Goal: Task Accomplishment & Management: Complete application form

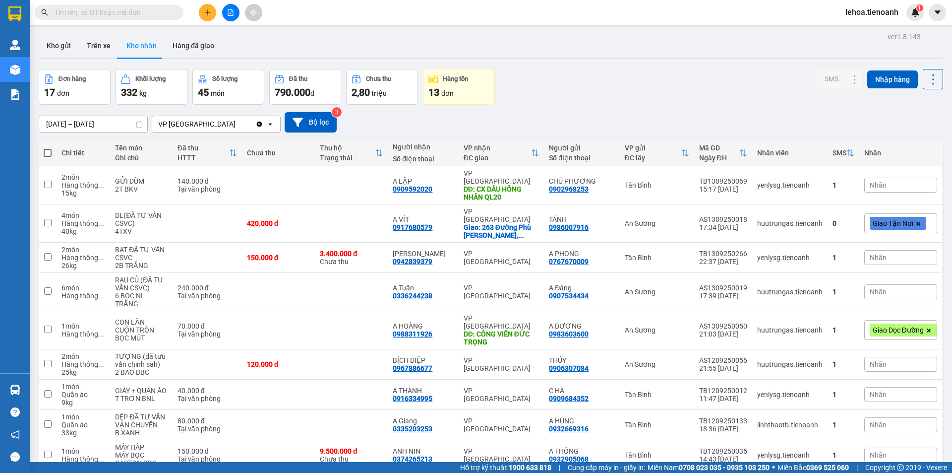
click at [143, 12] on input "text" at bounding box center [113, 12] width 117 height 11
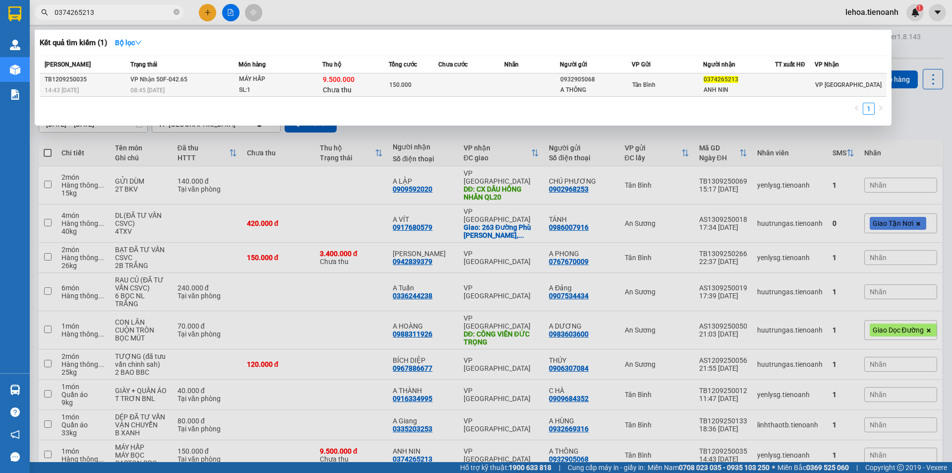
type input "0374265213"
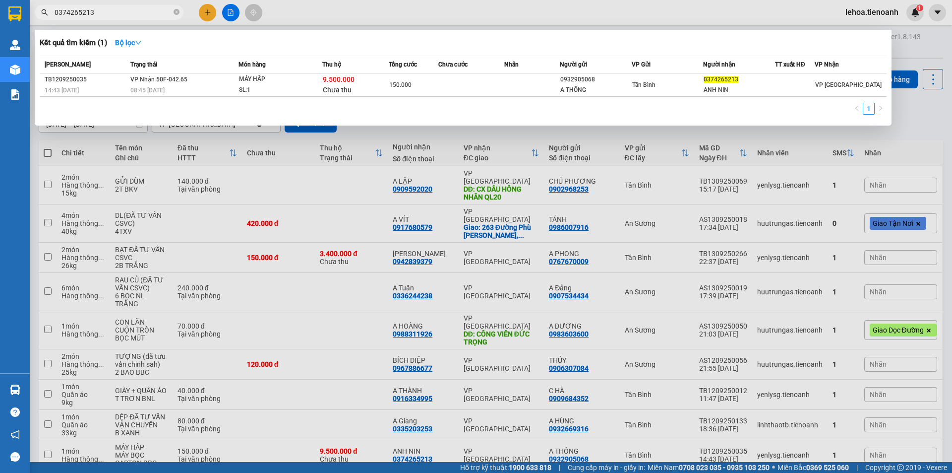
click at [499, 89] on td at bounding box center [472, 84] width 66 height 23
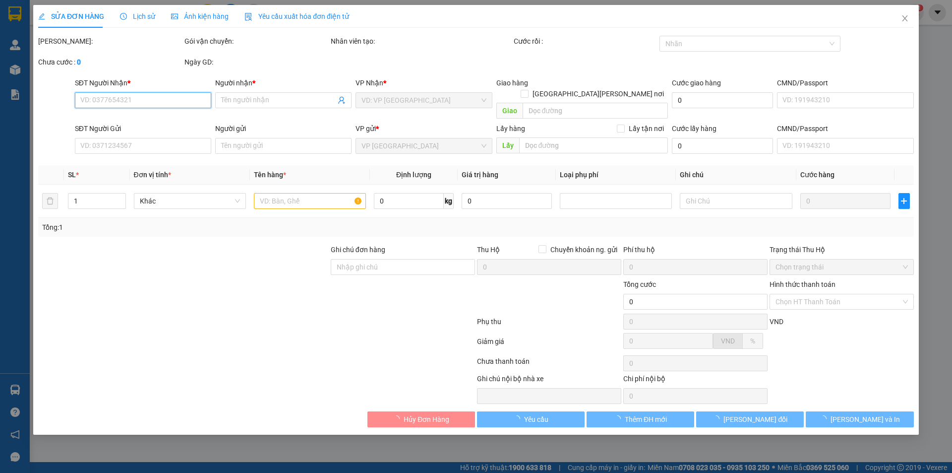
type input "0374265213"
type input "ANH NIN"
type input "0932905068"
type input "A THÔNG"
type input "9.500.000"
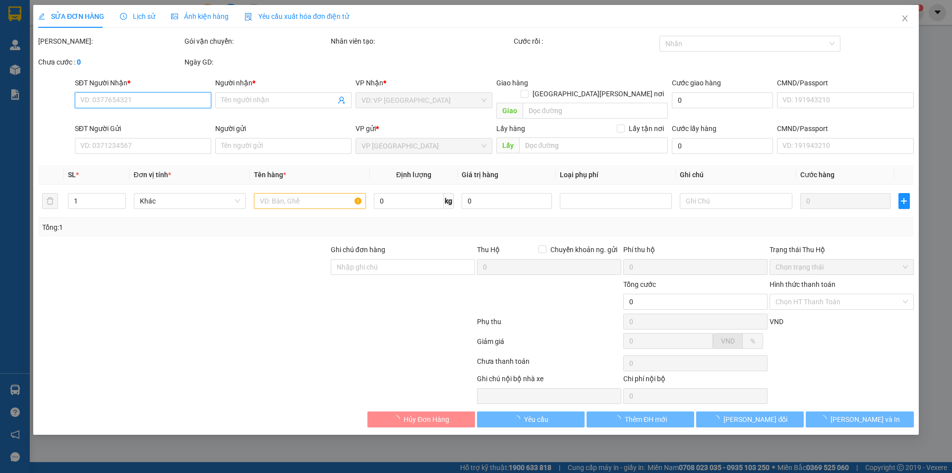
type input "150.000"
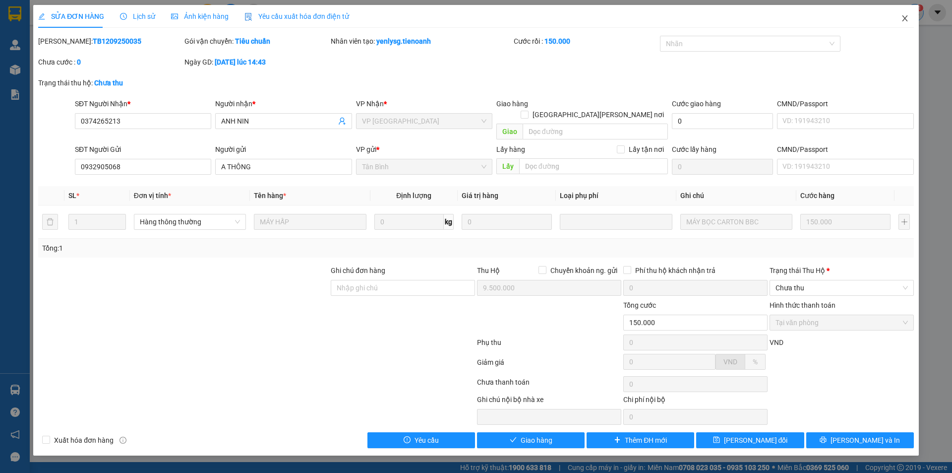
click at [911, 19] on span "Close" at bounding box center [905, 19] width 28 height 28
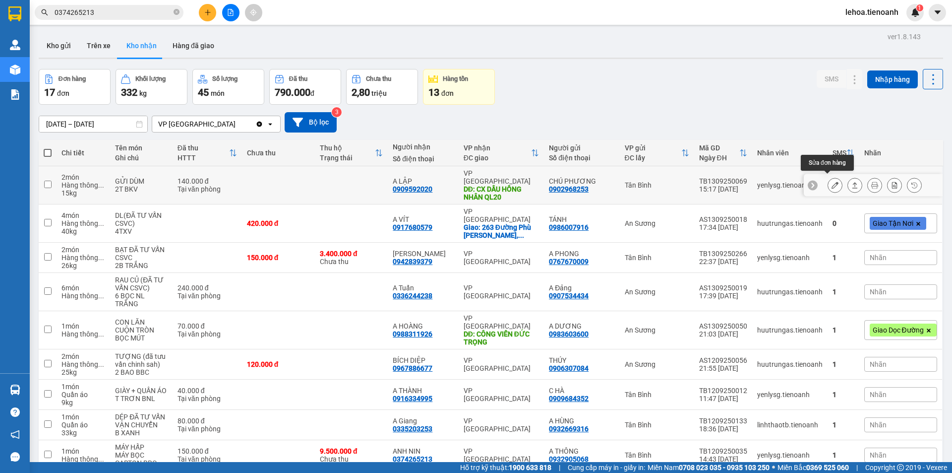
click at [832, 183] on icon at bounding box center [835, 185] width 7 height 7
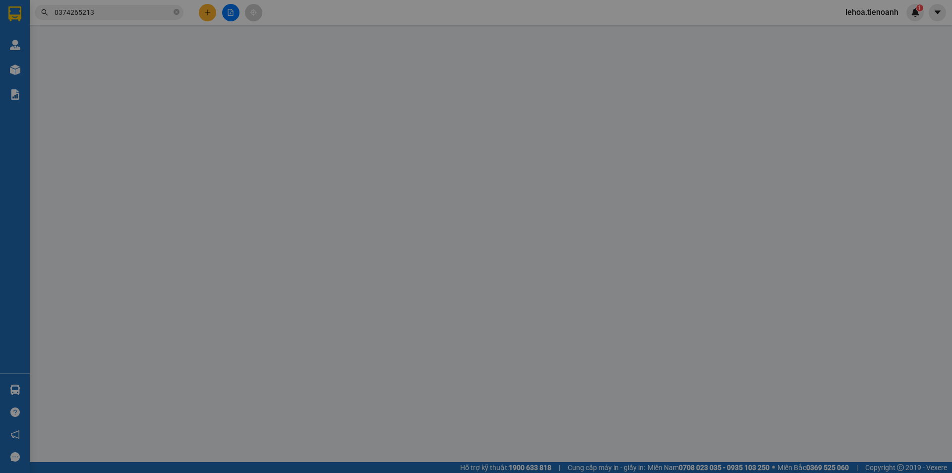
type input "0909592020"
type input "A LẬP"
type input "CX DẦU [PERSON_NAME] QL20"
type input "0902968253"
type input "CHÚ PHƯƠNG"
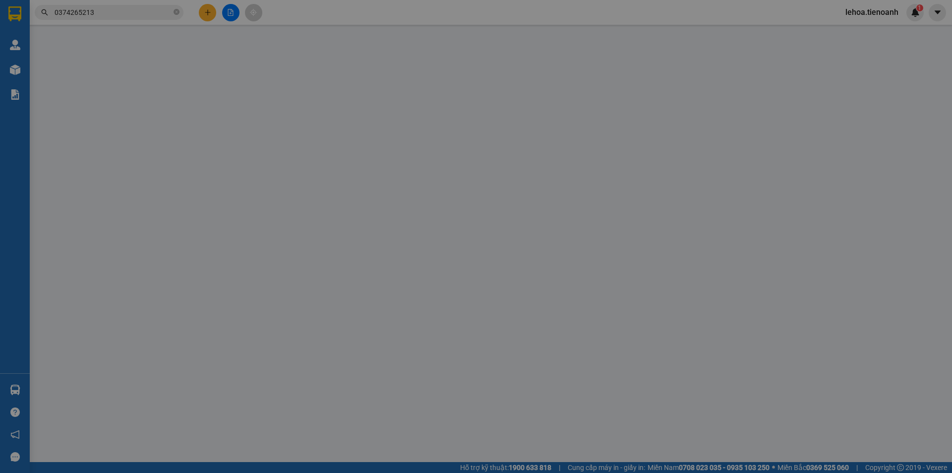
type input "140.000"
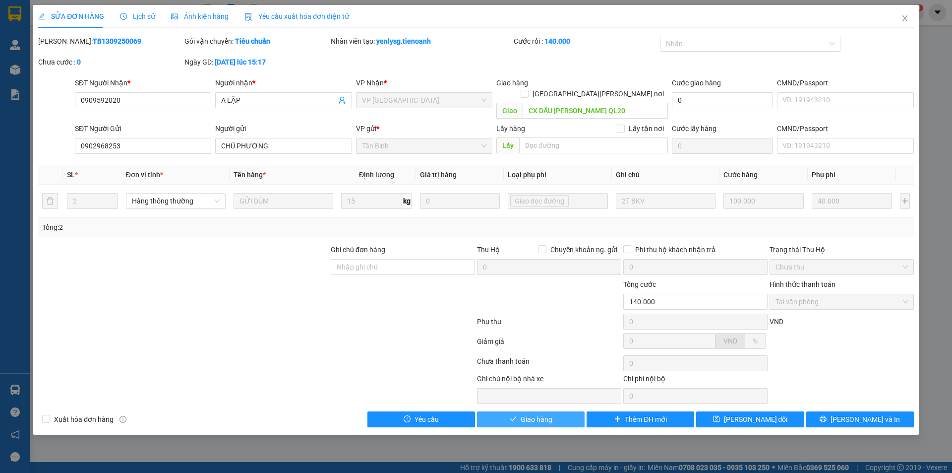
click at [542, 414] on span "Giao hàng" at bounding box center [537, 419] width 32 height 11
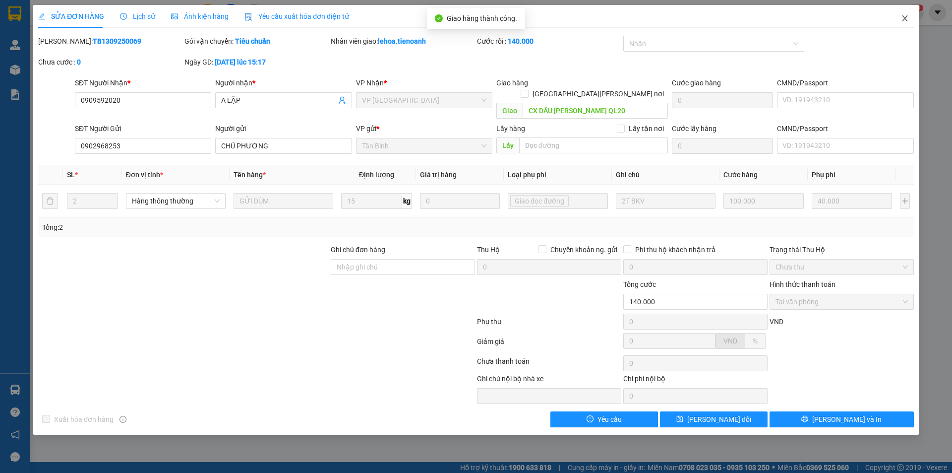
click at [905, 20] on icon "close" at bounding box center [905, 18] width 8 height 8
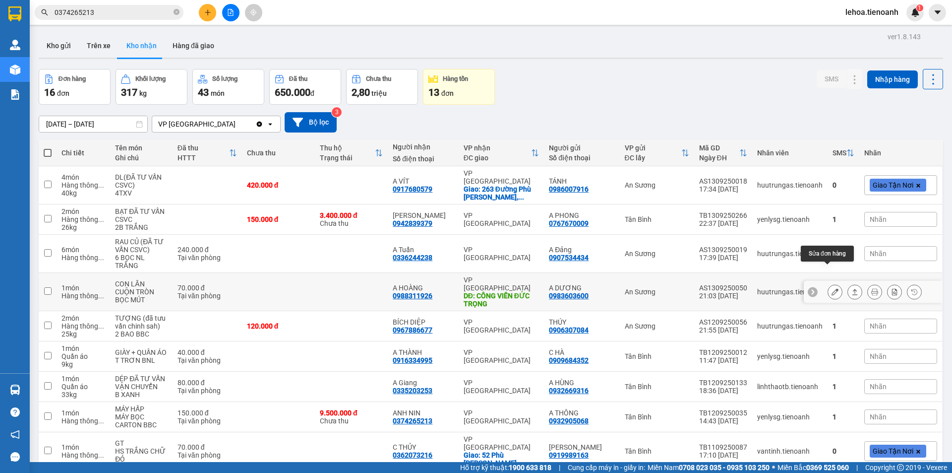
click at [832, 288] on icon at bounding box center [835, 291] width 7 height 7
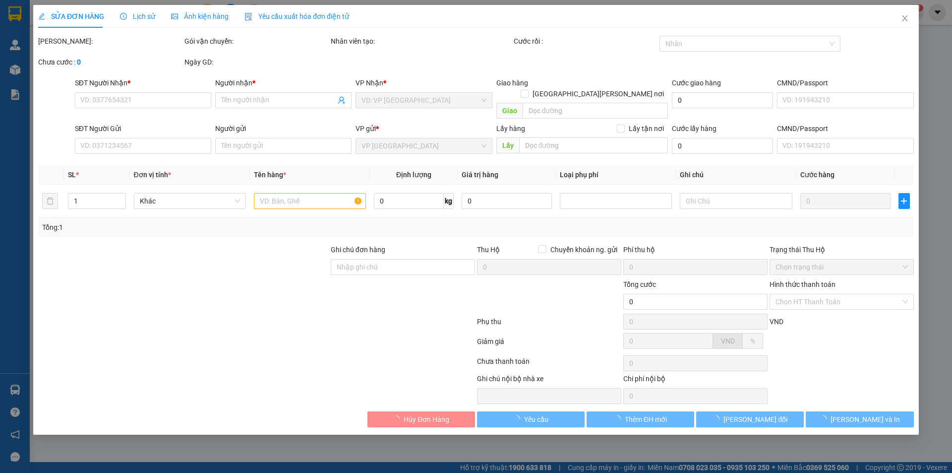
type input "0988311926"
type input "A HOÀNG"
type input "CÔNG VIÊN ĐỨC TRỌNG"
type input "0983603600"
type input "A DƯƠNG"
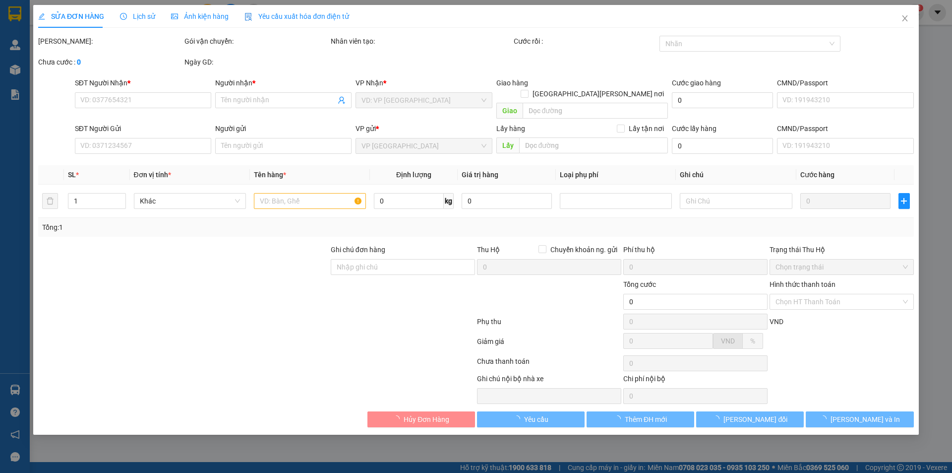
type input "70.000"
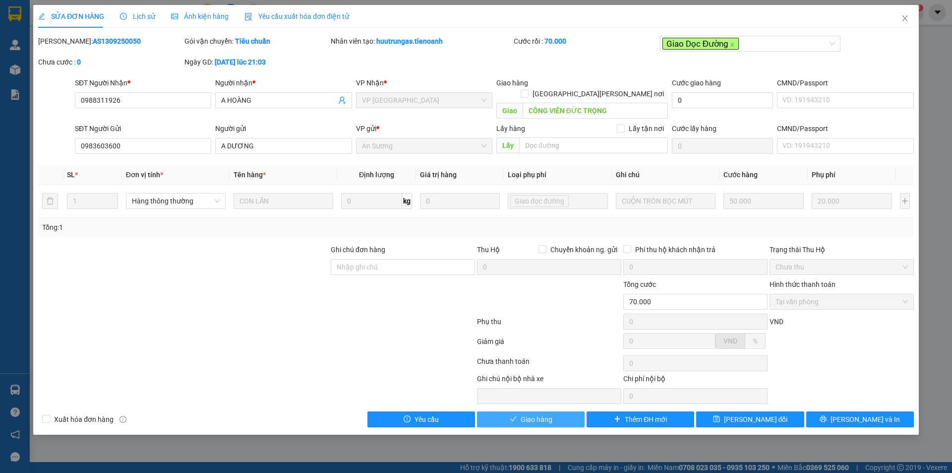
click at [510, 415] on icon "check" at bounding box center [513, 418] width 7 height 7
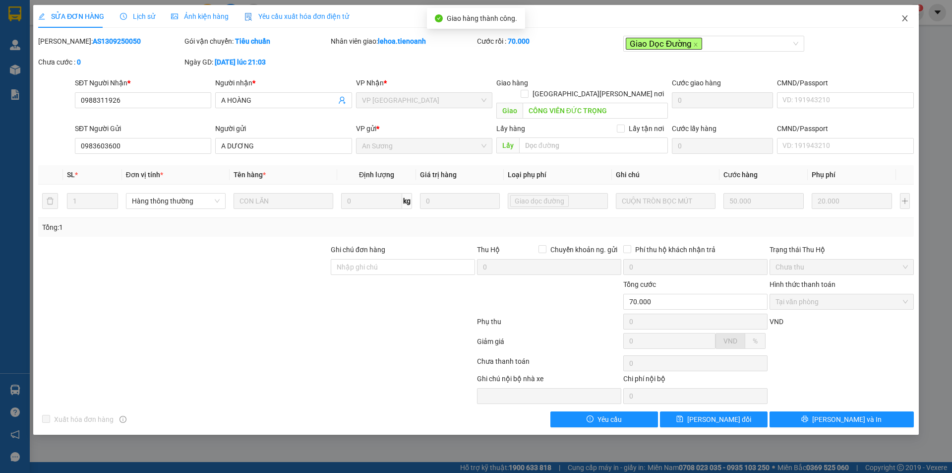
click at [902, 18] on icon "close" at bounding box center [905, 18] width 8 height 8
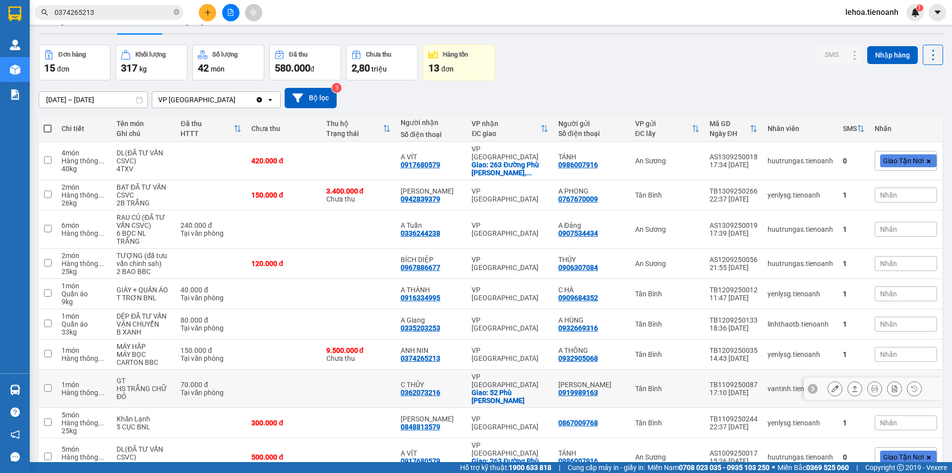
scroll to position [48, 0]
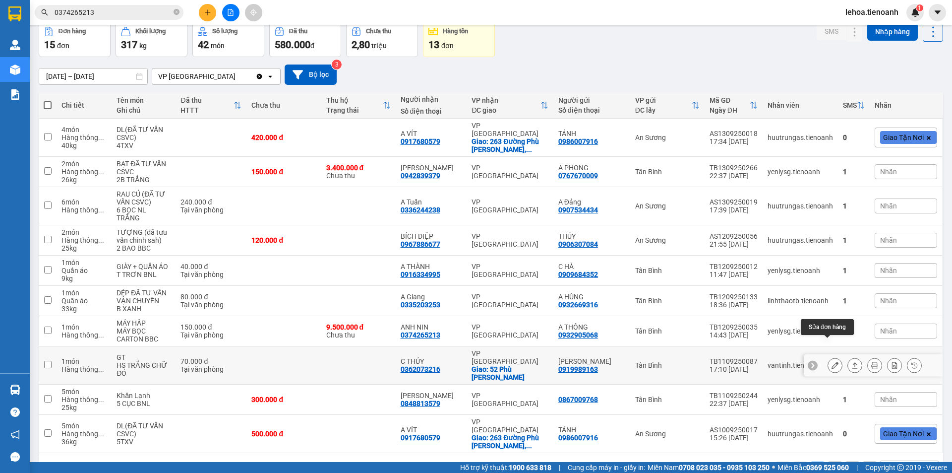
click at [832, 362] on icon at bounding box center [835, 365] width 7 height 7
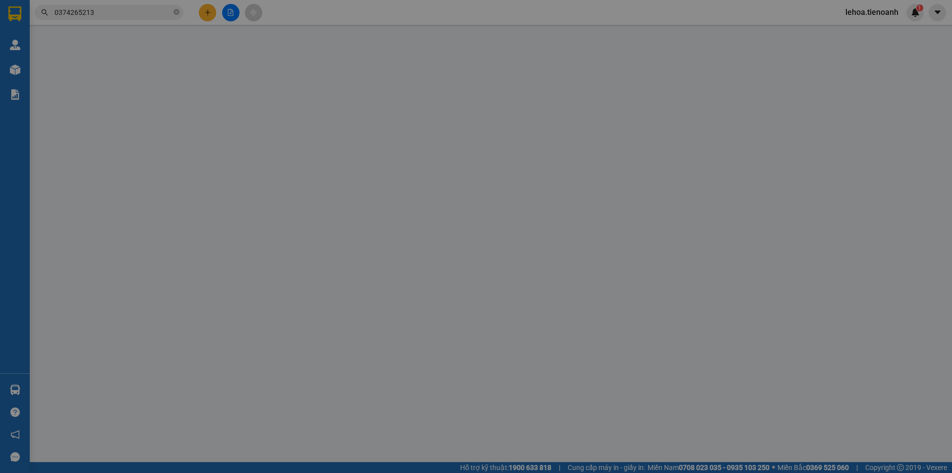
type input "0362073216"
type input "C THỦY"
checkbox input "true"
type input "52 Phù [PERSON_NAME]"
type input "0919989163"
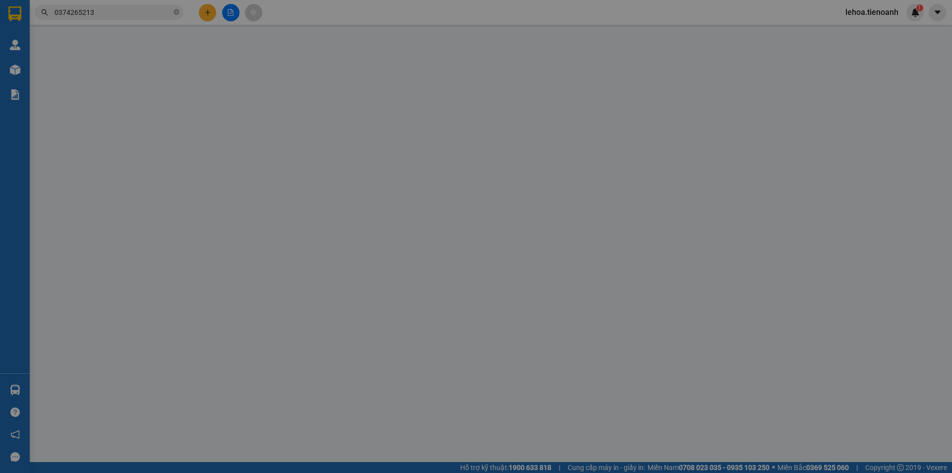
type input "[PERSON_NAME]"
type input "70.000"
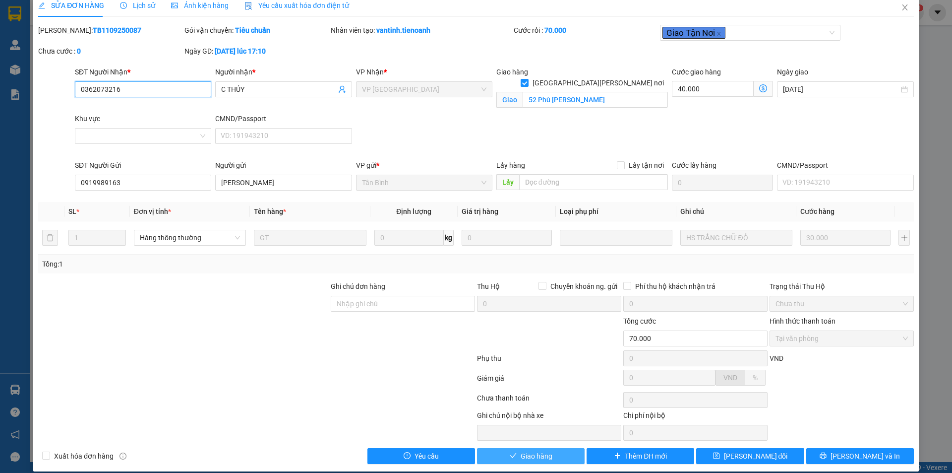
scroll to position [21, 0]
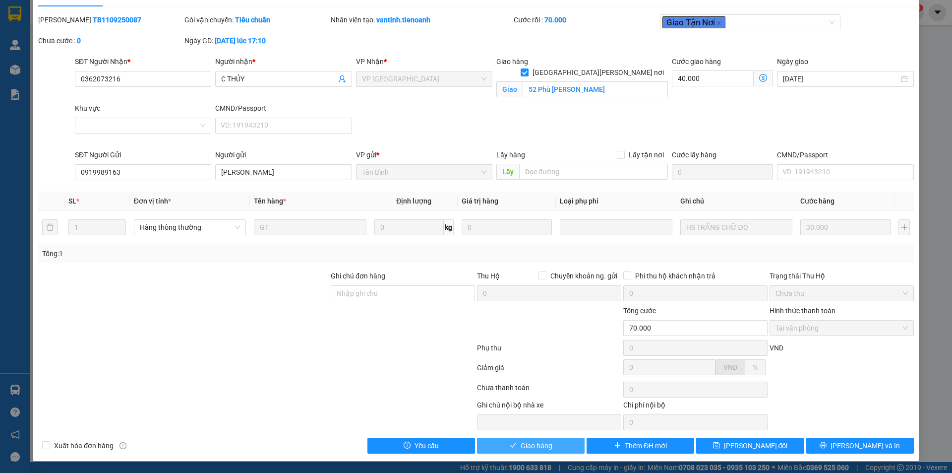
click at [521, 440] on span "Giao hàng" at bounding box center [537, 445] width 32 height 11
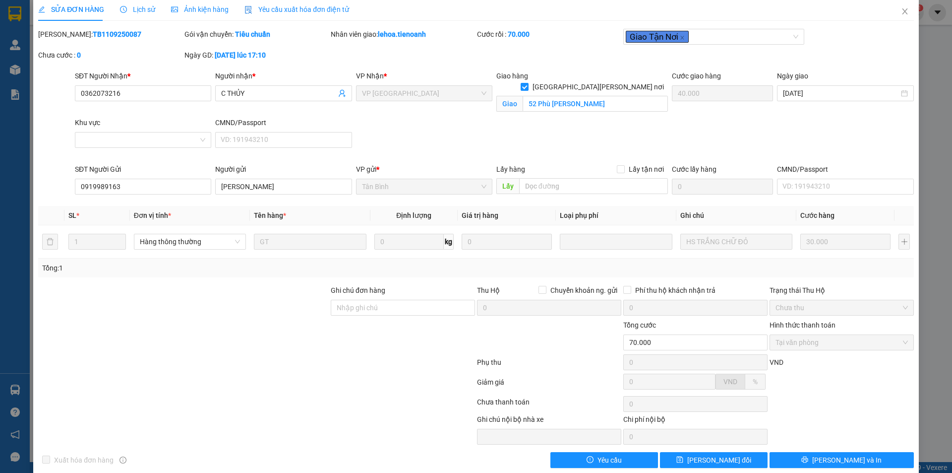
scroll to position [0, 0]
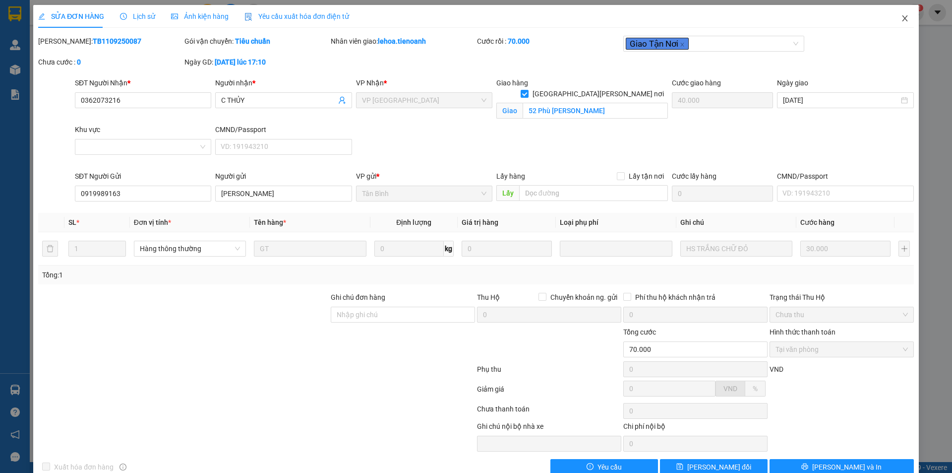
click at [902, 18] on icon "close" at bounding box center [904, 18] width 5 height 6
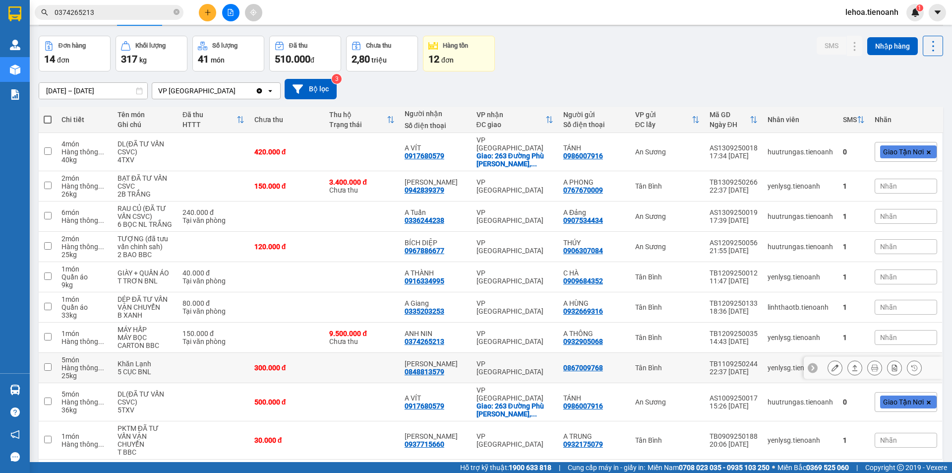
scroll to position [48, 0]
